Goal: Task Accomplishment & Management: Manage account settings

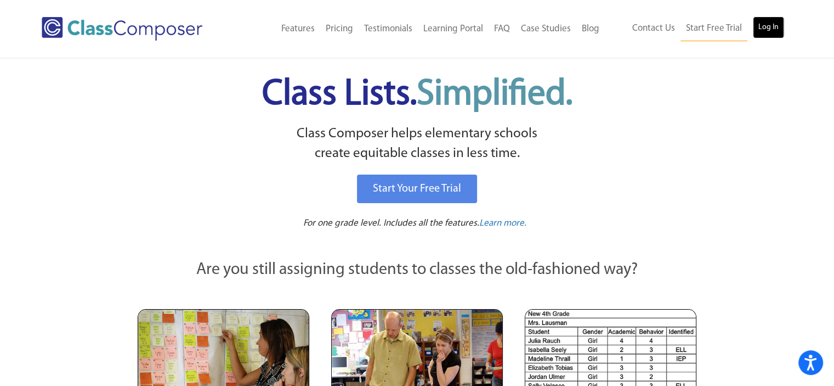
click at [766, 29] on link "Log In" at bounding box center [768, 27] width 31 height 22
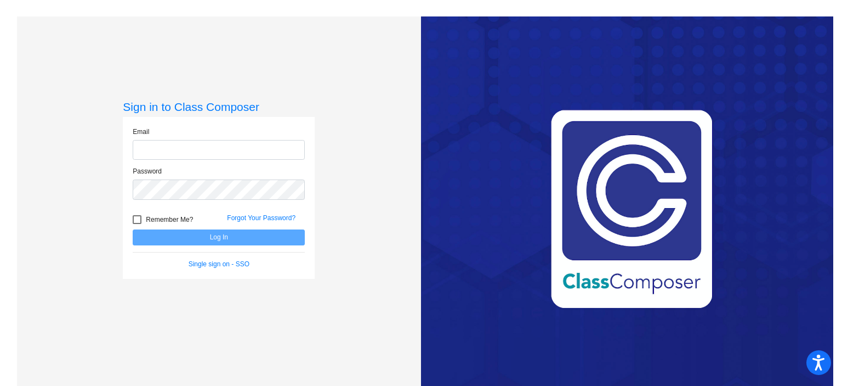
type input "[EMAIL_ADDRESS][DOMAIN_NAME]"
click at [225, 239] on button "Log In" at bounding box center [219, 237] width 172 height 16
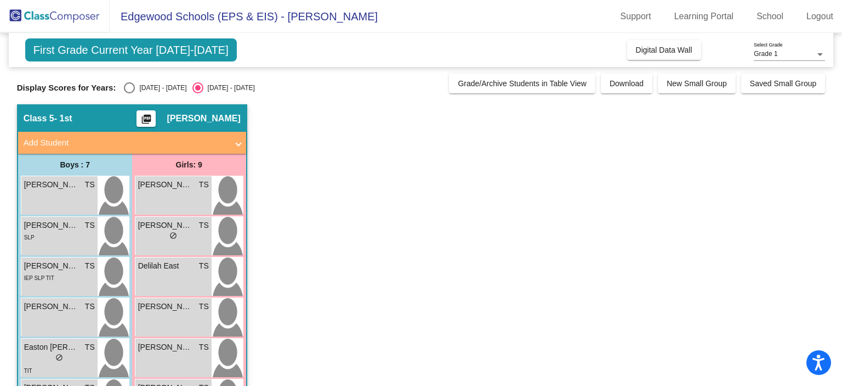
click at [159, 95] on div "First Grade Current Year [DATE]-[DATE] Add, Move, or Retain Students Off On Inc…" at bounding box center [421, 295] width 809 height 525
click at [160, 87] on div "[DATE] - [DATE]" at bounding box center [161, 88] width 52 height 10
click at [129, 93] on input "[DATE] - [DATE]" at bounding box center [129, 93] width 1 height 1
radio input "true"
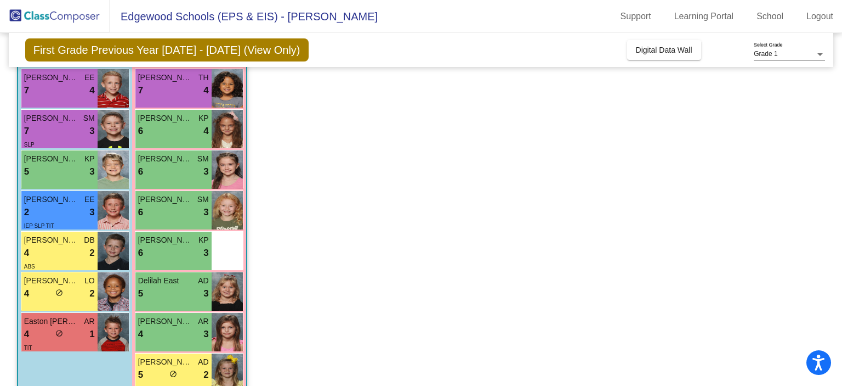
scroll to position [110, 0]
